Goal: Transaction & Acquisition: Purchase product/service

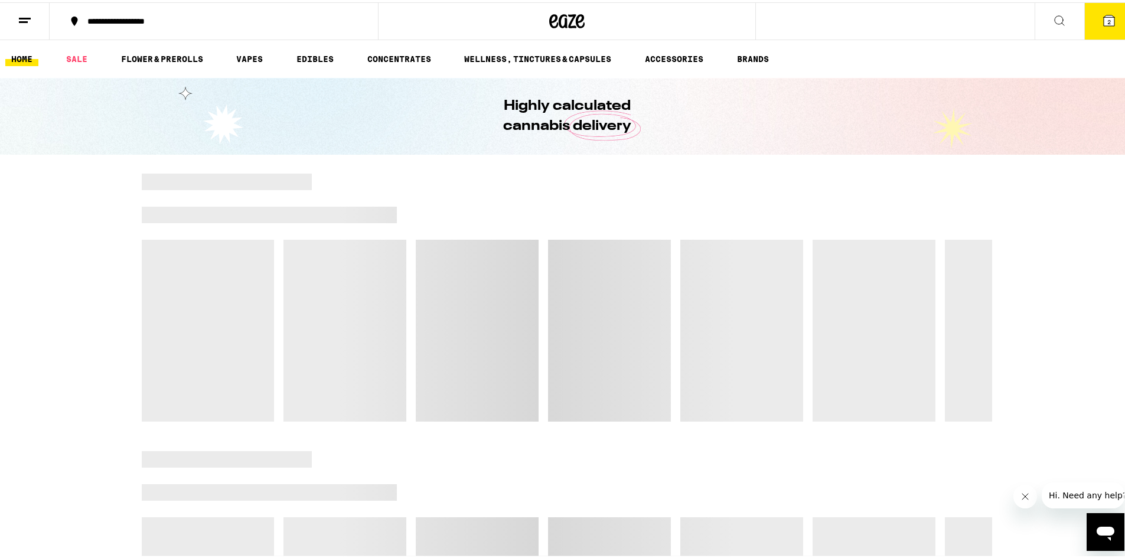
click at [1110, 17] on button "2" at bounding box center [1110, 19] width 50 height 37
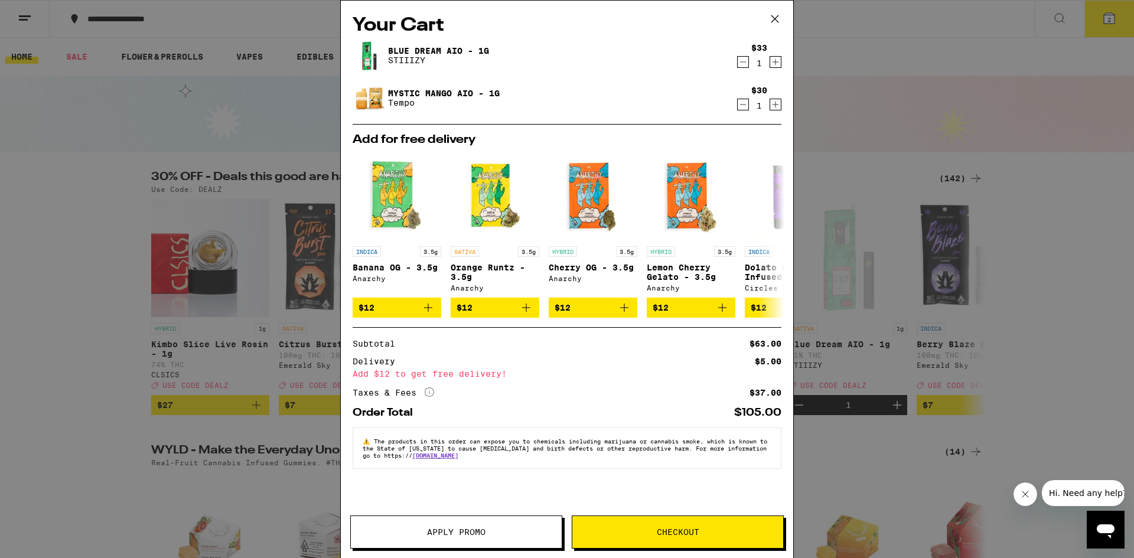
click at [455, 535] on span "Apply Promo" at bounding box center [456, 532] width 58 height 8
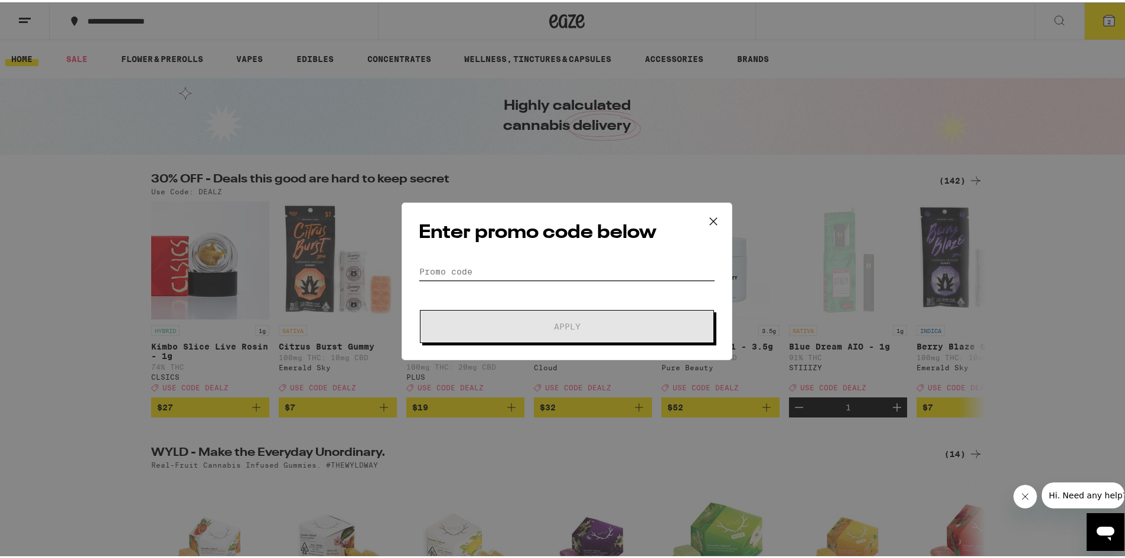
click at [474, 268] on input "Promo Code" at bounding box center [567, 269] width 297 height 18
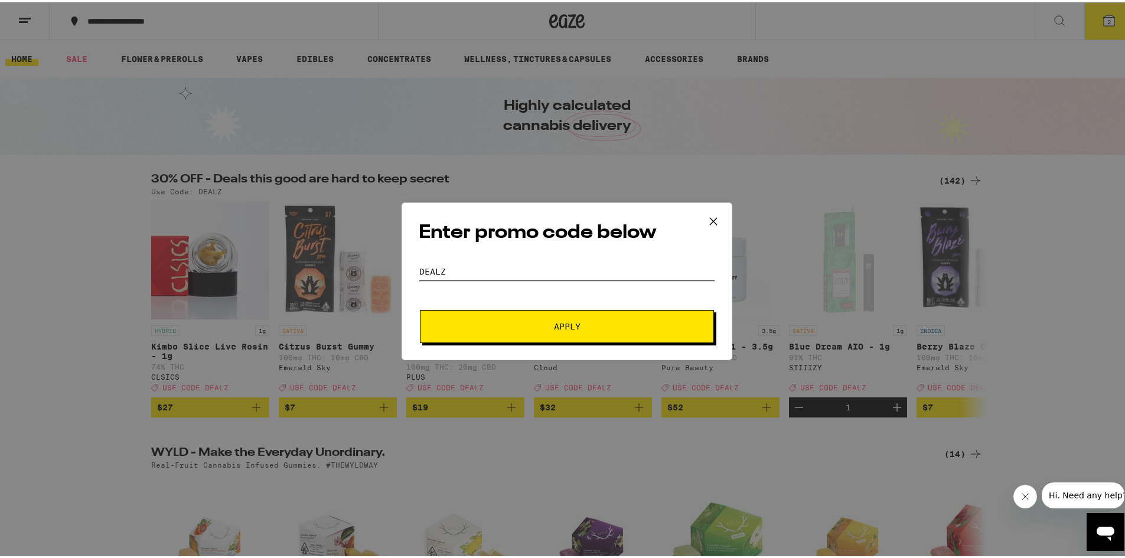
type input "dealz"
click at [420, 308] on button "Apply" at bounding box center [567, 324] width 294 height 33
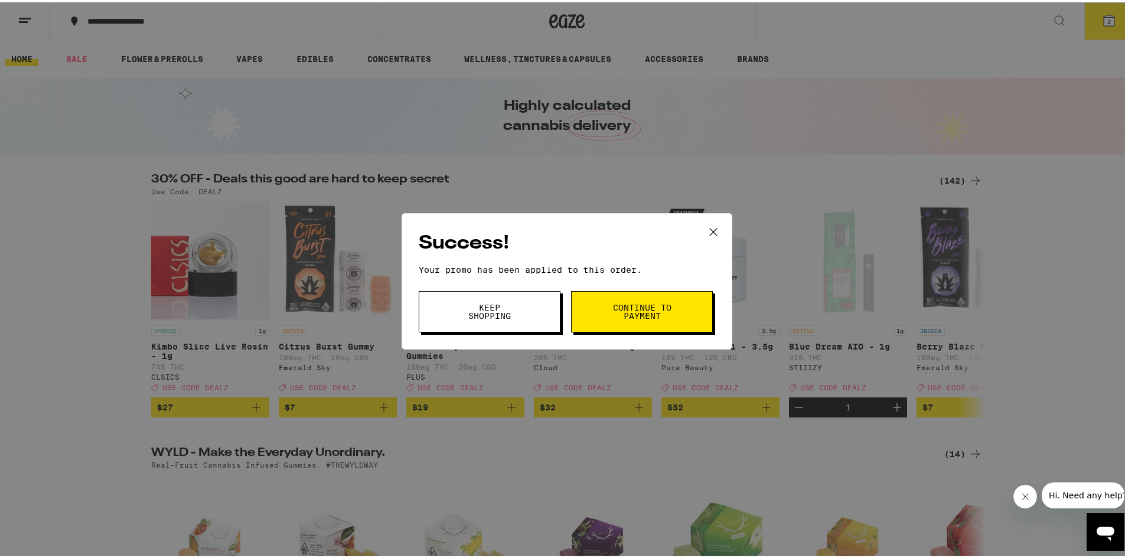
click at [614, 312] on span "Continue to payment" at bounding box center [642, 309] width 60 height 17
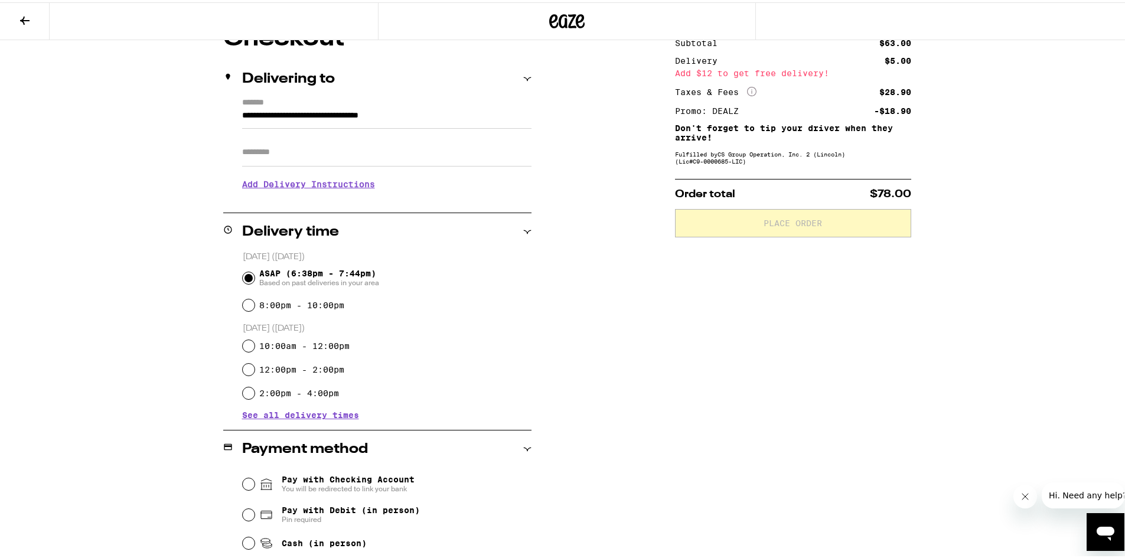
scroll to position [177, 0]
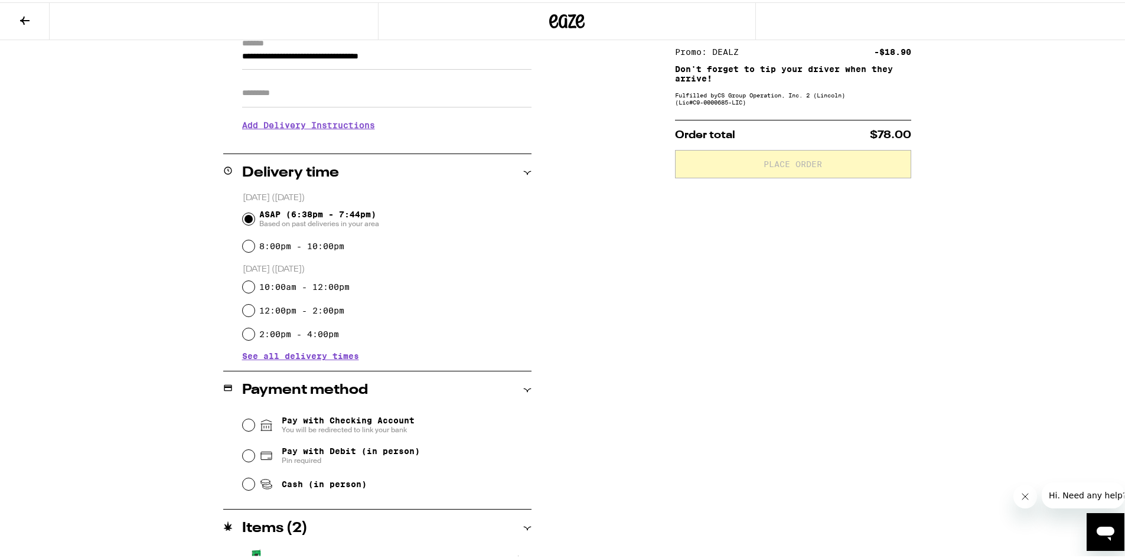
click at [373, 454] on span "Pay with Debit (in person)" at bounding box center [351, 448] width 138 height 9
click at [255, 454] on input "Pay with Debit (in person) Pin required" at bounding box center [249, 454] width 12 height 12
radio input "true"
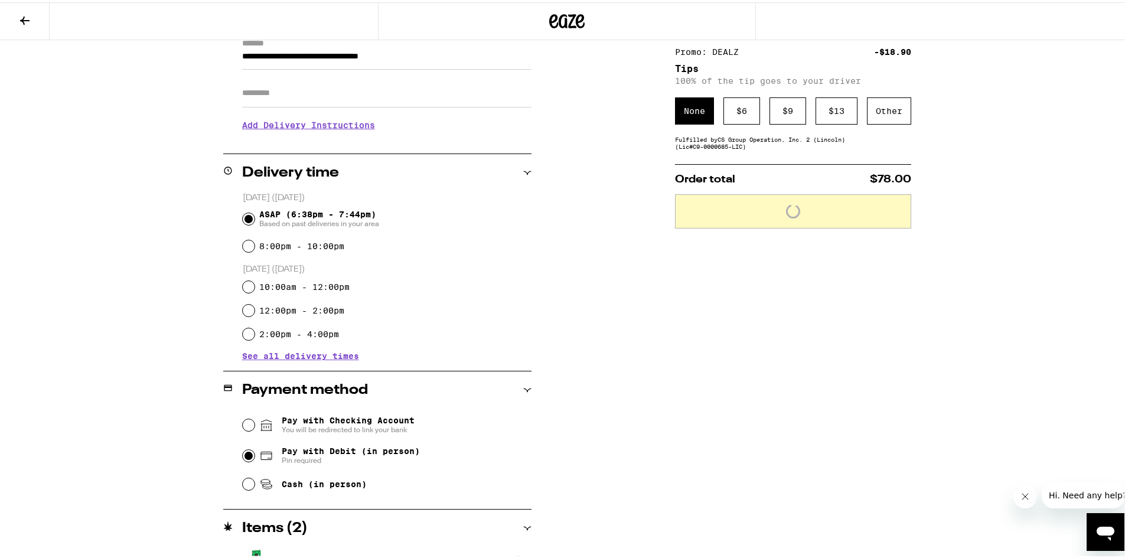
click at [373, 454] on span "Pay with Debit (in person)" at bounding box center [351, 448] width 138 height 9
click at [255, 454] on input "Pay with Debit (in person) Pin required" at bounding box center [249, 454] width 12 height 12
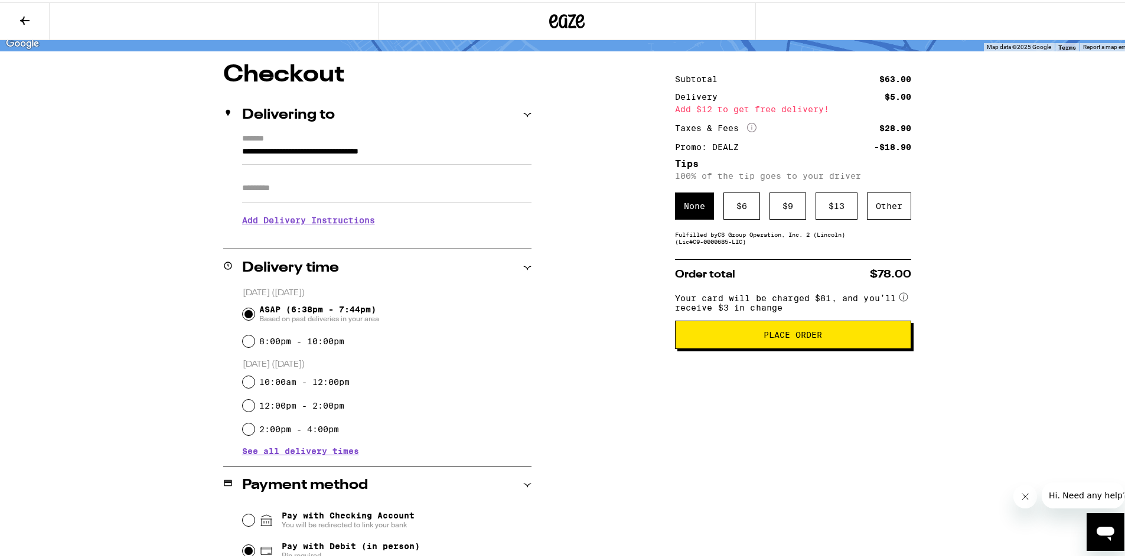
scroll to position [0, 0]
